Goal: Communication & Community: Answer question/provide support

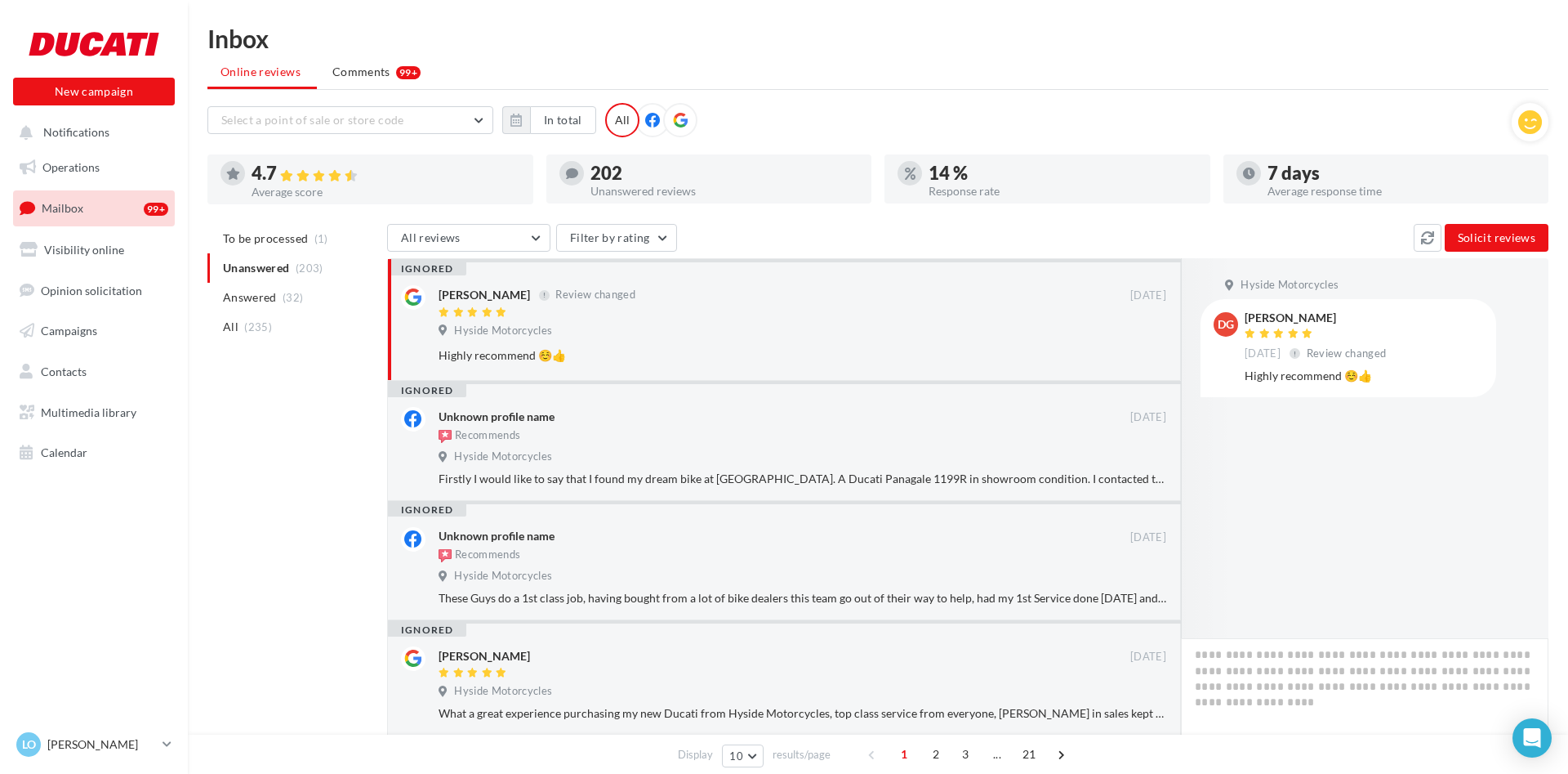
scroll to position [26, 0]
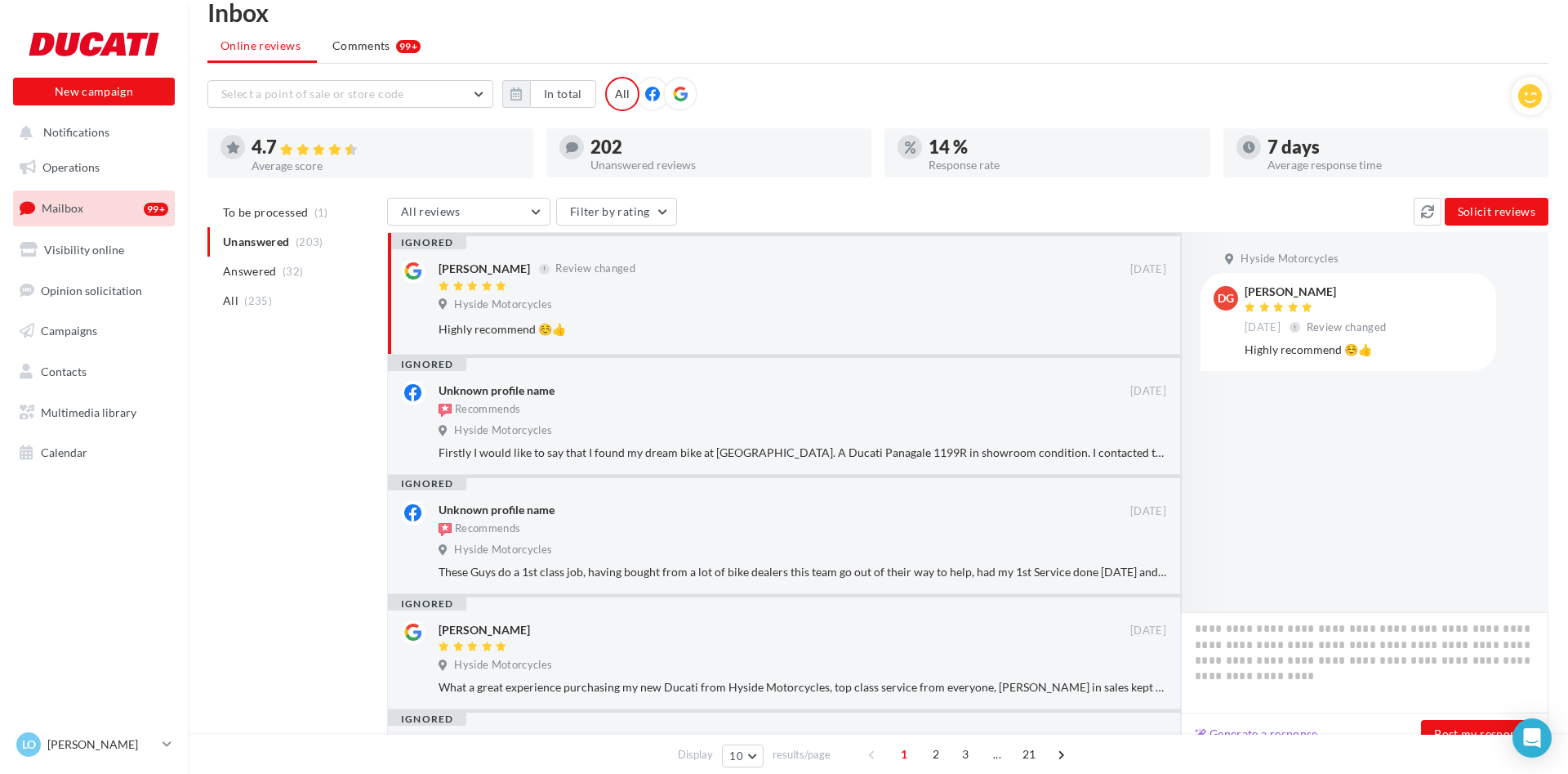
click at [105, 209] on link "Mailbox 99+" at bounding box center [93, 208] width 168 height 35
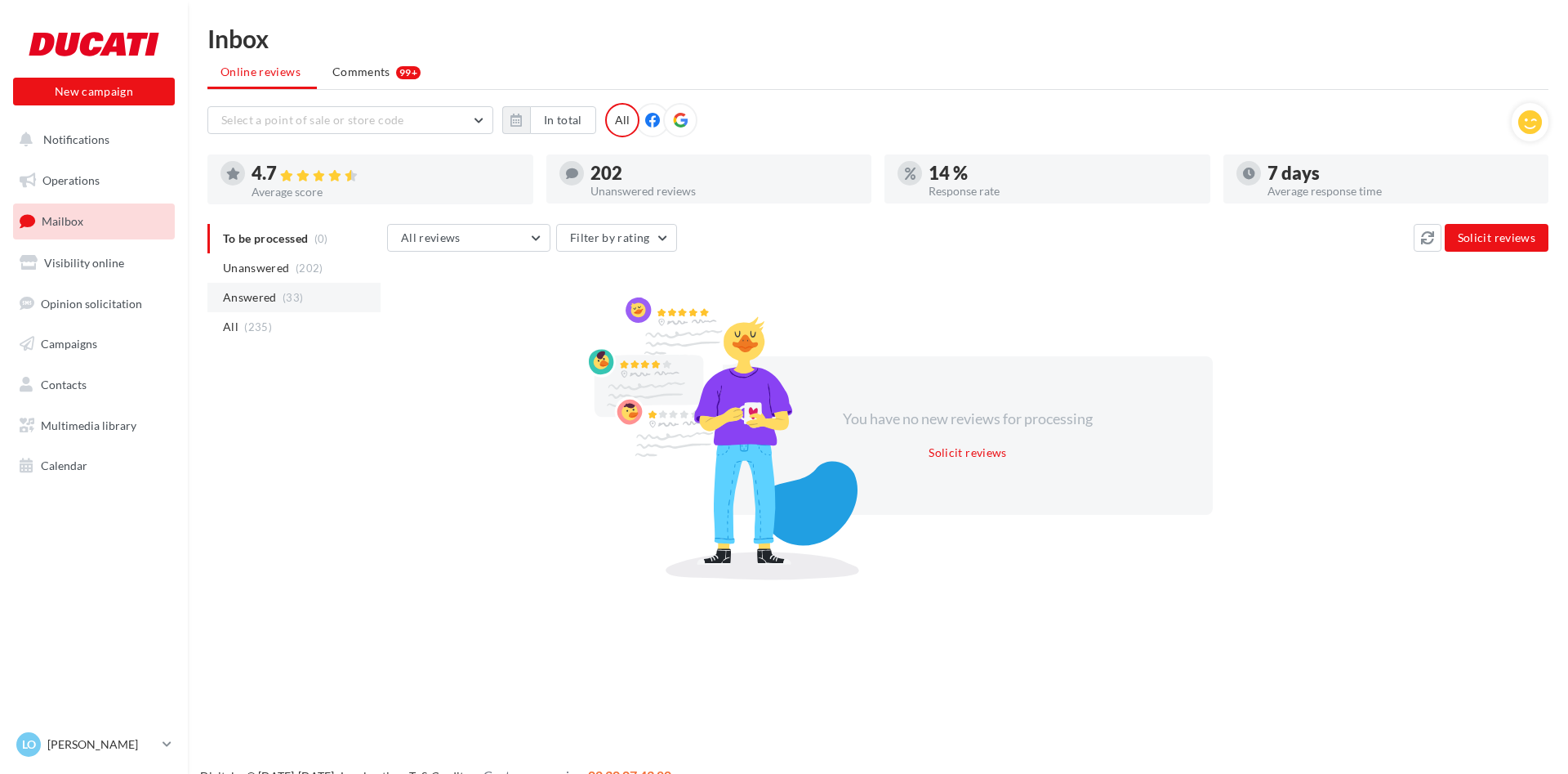
click at [247, 294] on span "Answered" at bounding box center [250, 297] width 54 height 17
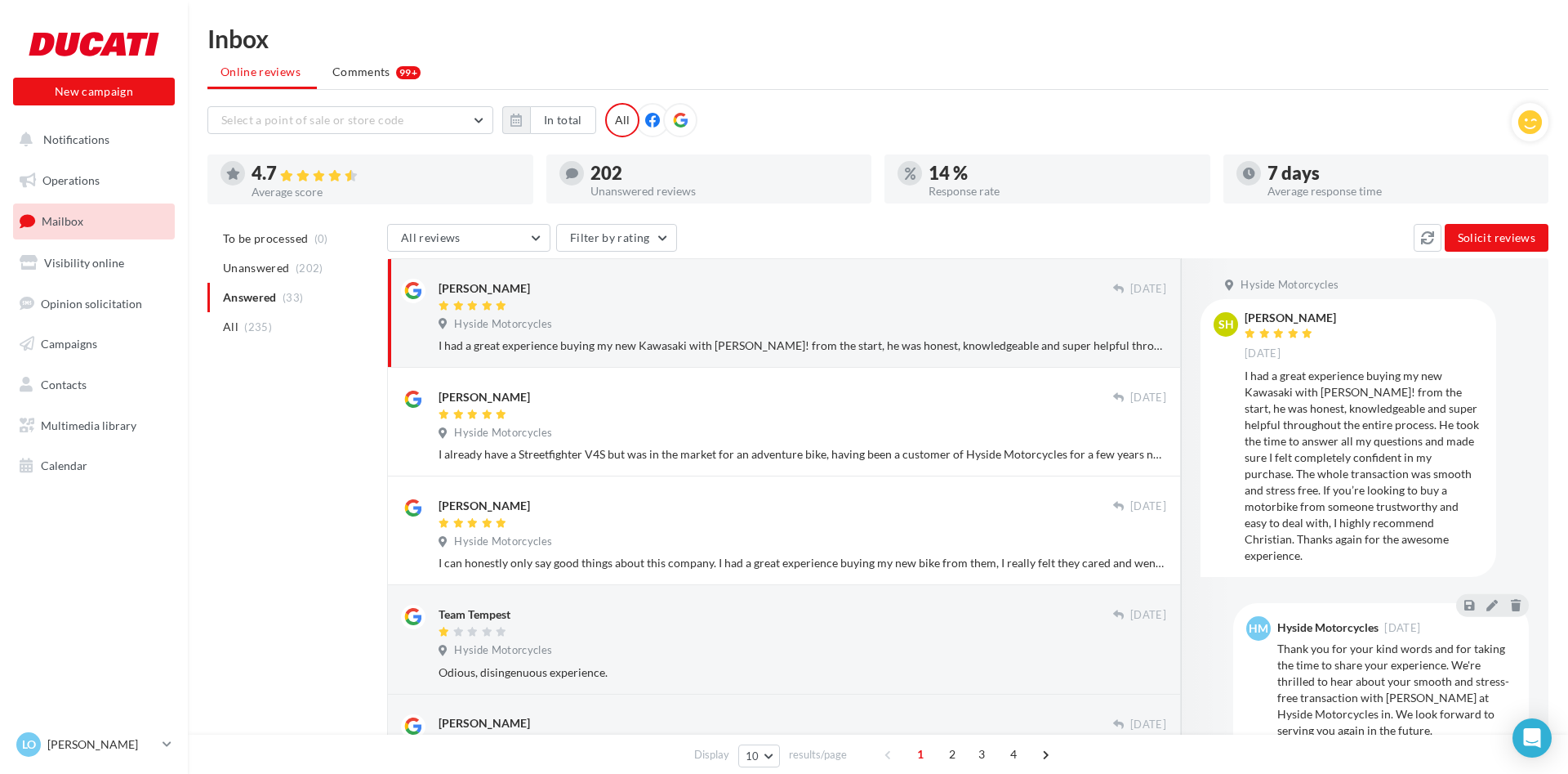
scroll to position [23, 0]
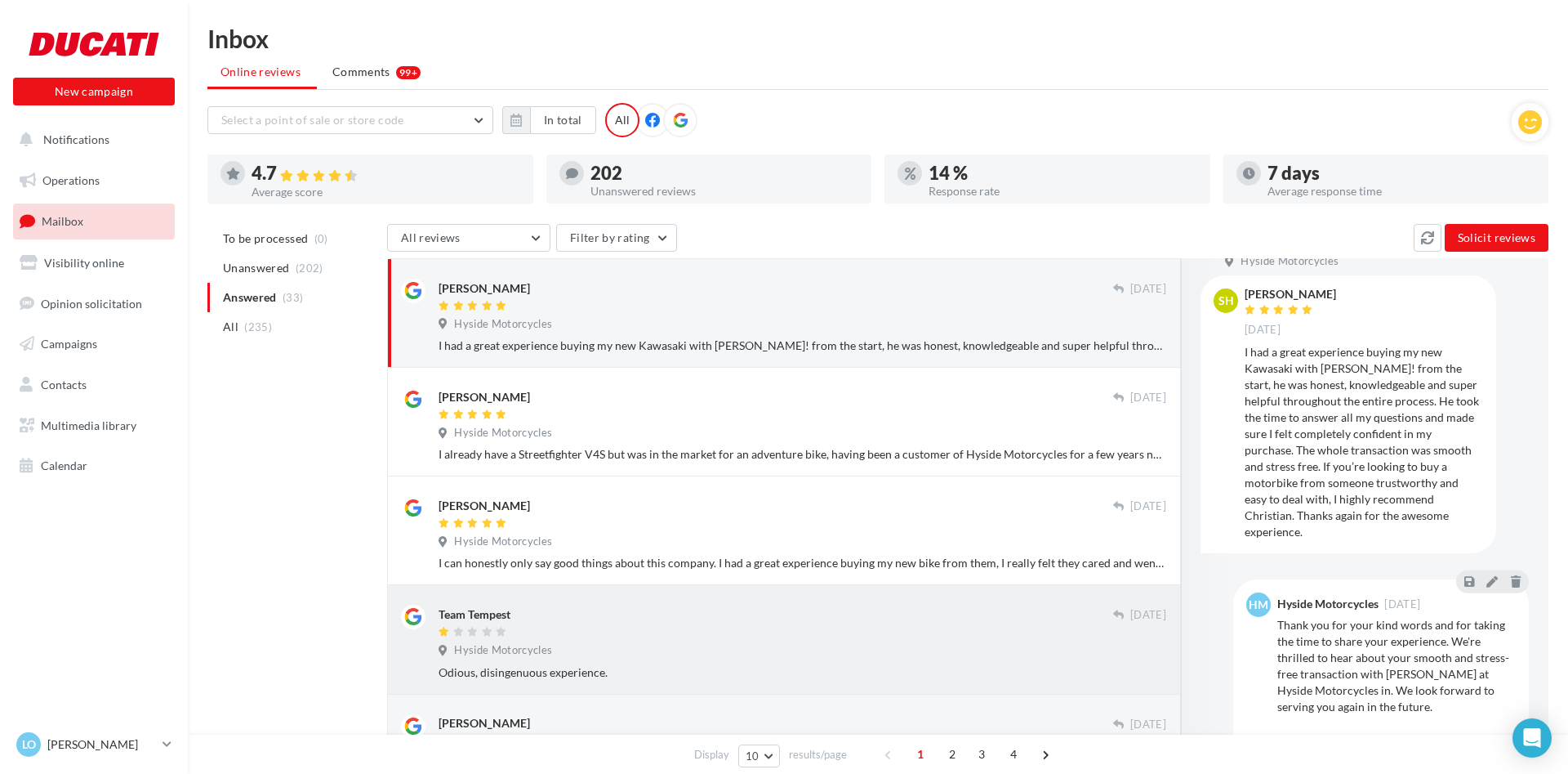
click at [780, 645] on div "Team Tempest 04 Sep Hyside Motorcycles Odious, disingenuous experience." at bounding box center [803, 642] width 728 height 75
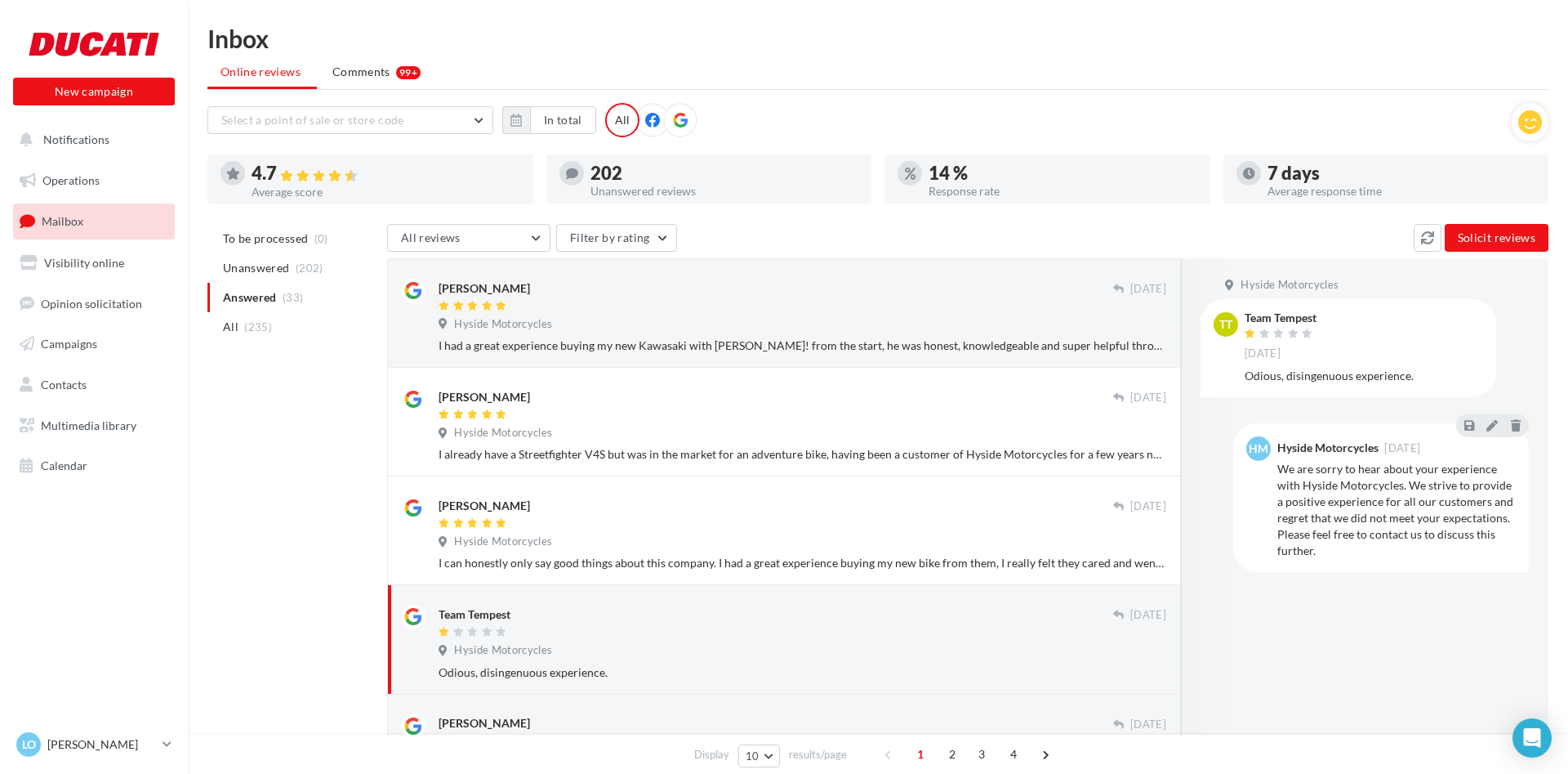
click at [1074, 629] on div at bounding box center [776, 632] width 675 height 14
click at [664, 622] on div "Team Tempest" at bounding box center [776, 614] width 675 height 17
click at [630, 630] on div at bounding box center [776, 632] width 675 height 14
click at [361, 70] on span "Comments" at bounding box center [361, 72] width 58 height 17
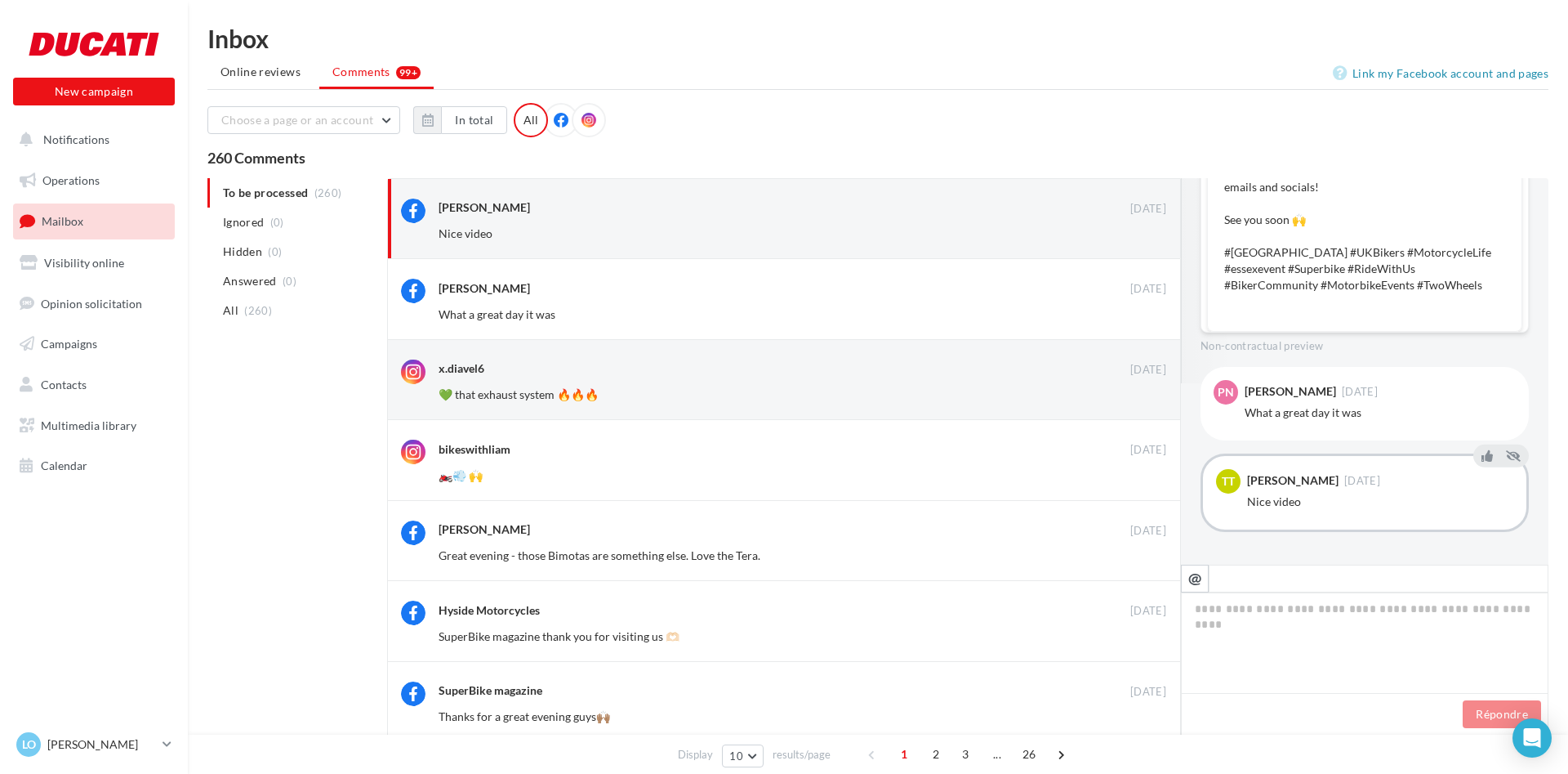
scroll to position [180, 0]
